Goal: Information Seeking & Learning: Learn about a topic

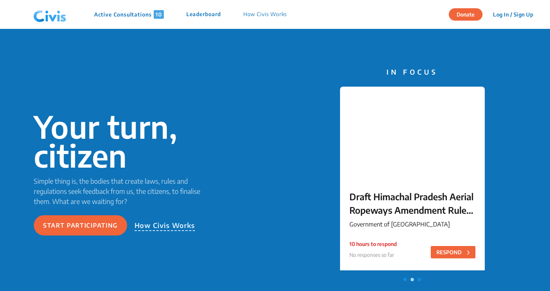
click at [315, 18] on nav "Active Consultations 10 Leaderboard How Civis Works Donate Log In / Sign Up Sig…" at bounding box center [275, 14] width 550 height 29
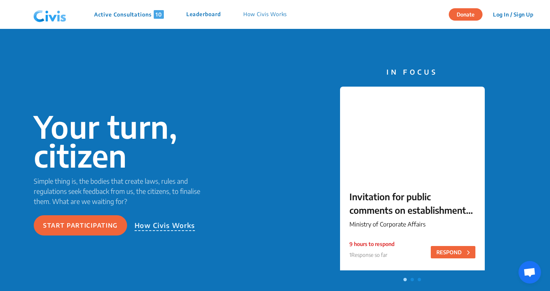
click at [205, 14] on p "Leaderboard" at bounding box center [203, 14] width 34 height 9
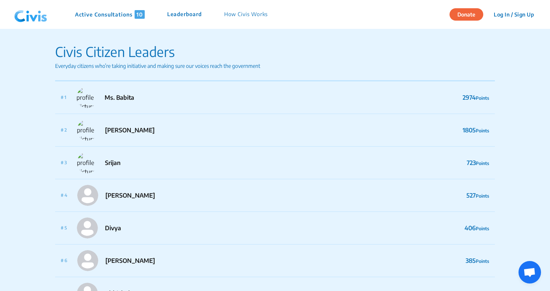
click at [125, 13] on p "Active Consultations 10" at bounding box center [110, 14] width 70 height 9
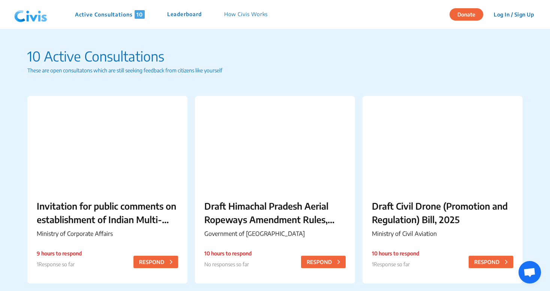
click at [221, 15] on div "Active Consultations 10 Leaderboard How Civis Works" at bounding box center [171, 14] width 215 height 9
click at [227, 19] on div "Active Consultations 10 Leaderboard How Civis Works" at bounding box center [145, 14] width 268 height 22
click at [283, 17] on nav "Active Consultations 10 Leaderboard How Civis Works Donate Log In / Sign Up Sig…" at bounding box center [275, 14] width 550 height 29
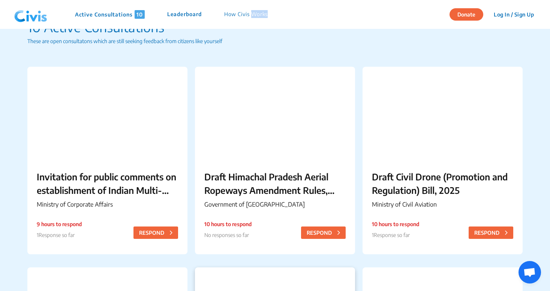
scroll to position [106, 0]
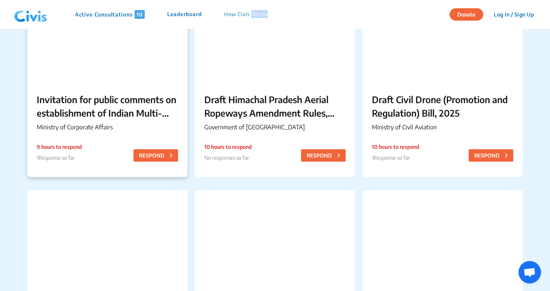
click at [137, 105] on p "Invitation for public comments on establishment of Indian Multi-Disciplinary Pa…" at bounding box center [107, 106] width 141 height 27
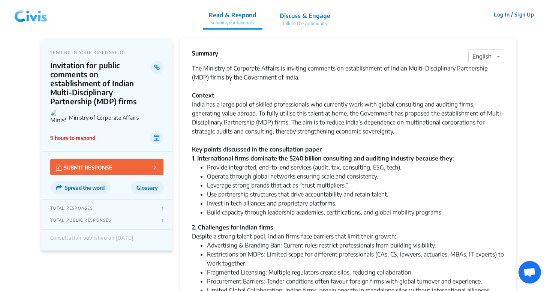
click at [304, 16] on p "Discuss & Engage" at bounding box center [304, 15] width 51 height 9
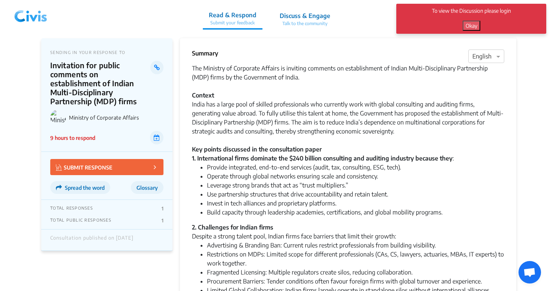
click at [473, 26] on button "Okay" at bounding box center [471, 26] width 18 height 10
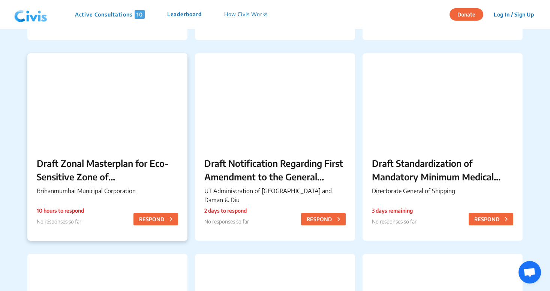
scroll to position [265, 0]
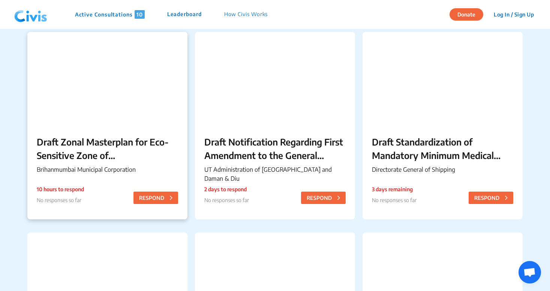
click at [78, 167] on p "Brihanmumbai Municipal Corporation" at bounding box center [107, 169] width 141 height 9
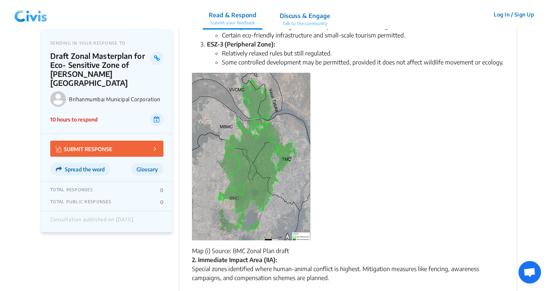
scroll to position [199, 0]
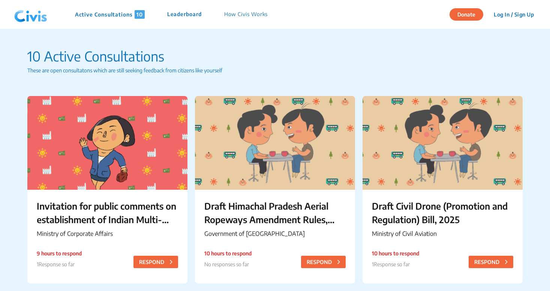
click at [238, 15] on p "How Civis Works" at bounding box center [246, 14] width 44 height 9
